Goal: Navigation & Orientation: Understand site structure

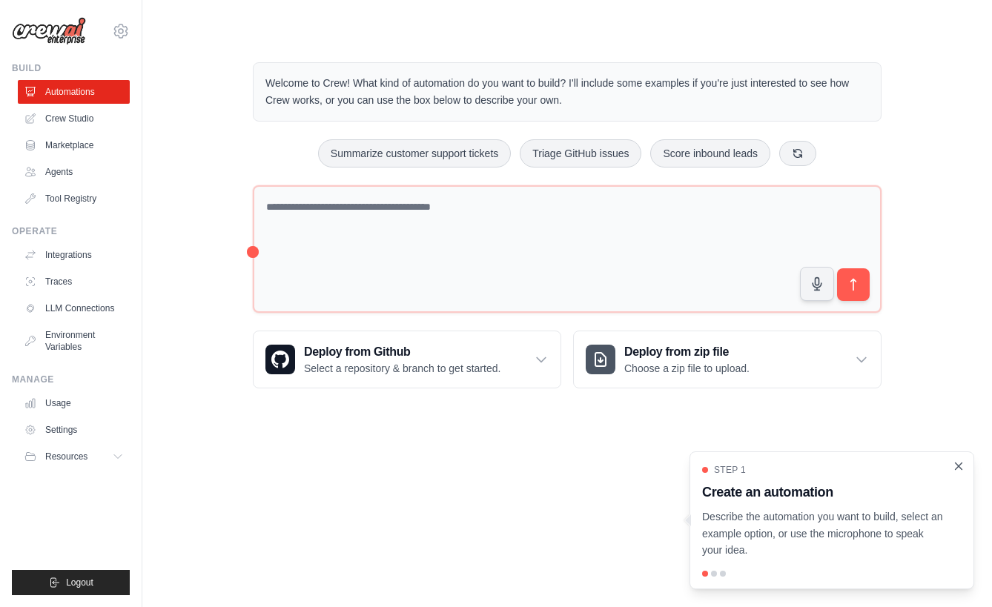
click at [957, 469] on icon "Close walkthrough" at bounding box center [958, 465] width 13 height 13
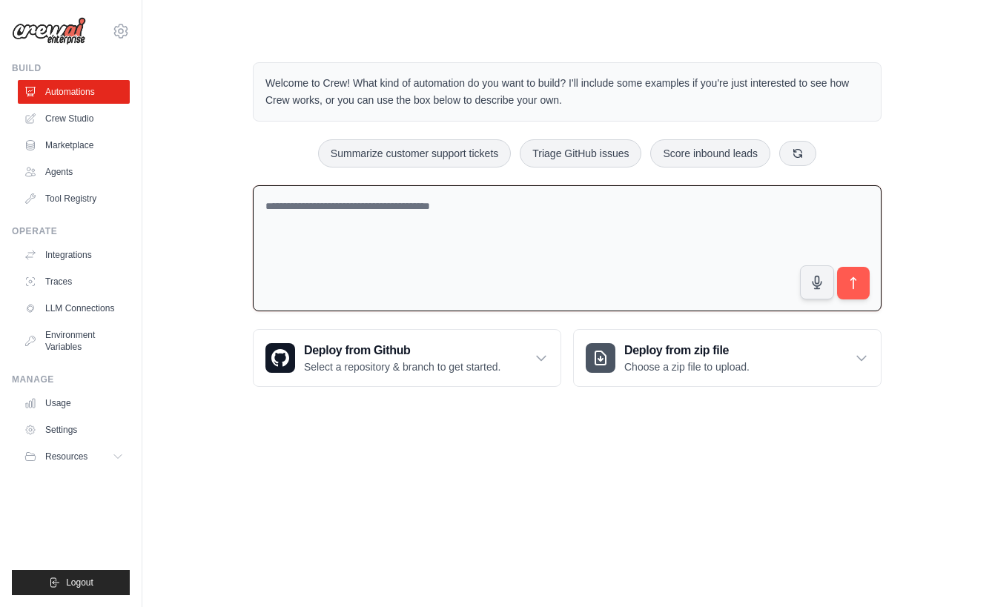
click at [337, 259] on textarea at bounding box center [567, 248] width 628 height 127
click at [73, 177] on link "Agents" at bounding box center [75, 172] width 112 height 24
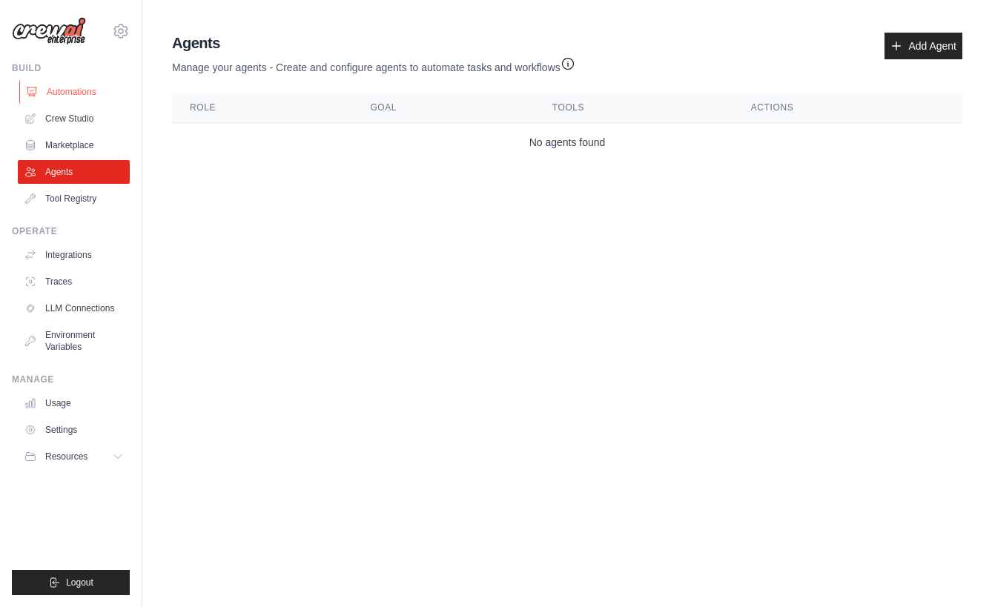
click at [35, 96] on icon at bounding box center [32, 92] width 12 height 12
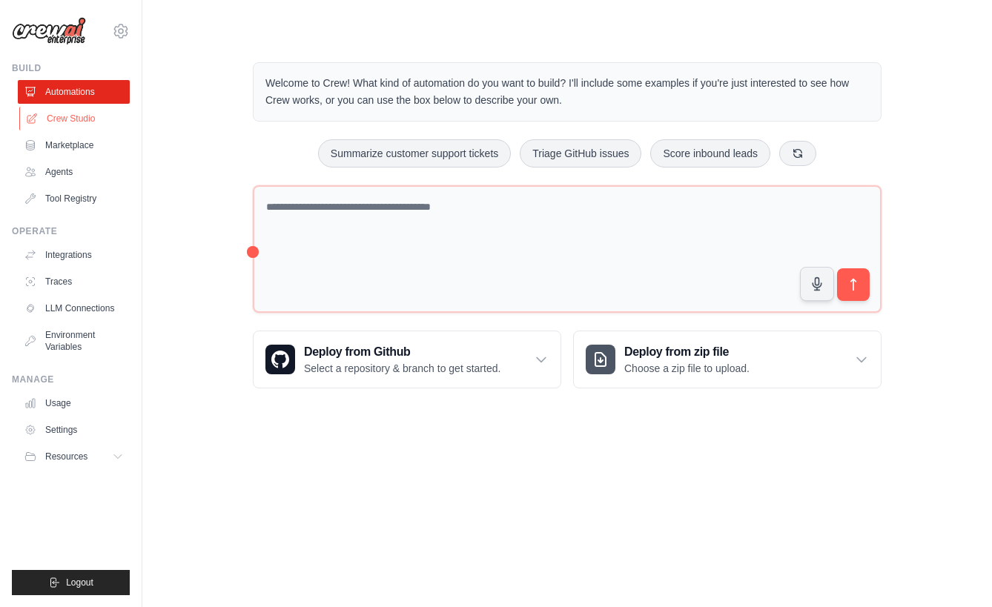
click at [58, 128] on link "Crew Studio" at bounding box center [75, 119] width 112 height 24
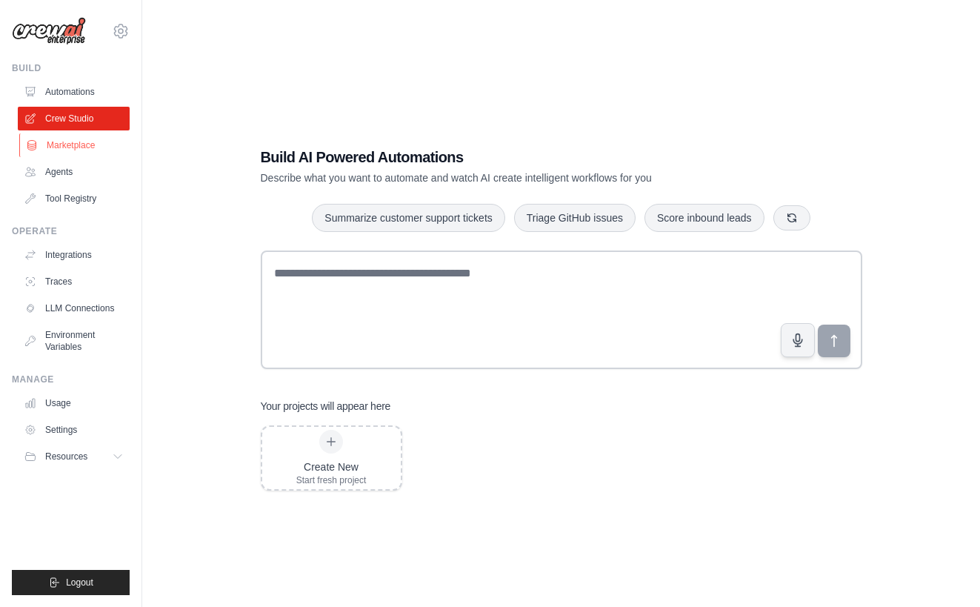
click at [58, 145] on link "Marketplace" at bounding box center [75, 145] width 112 height 24
